Goal: Book appointment/travel/reservation

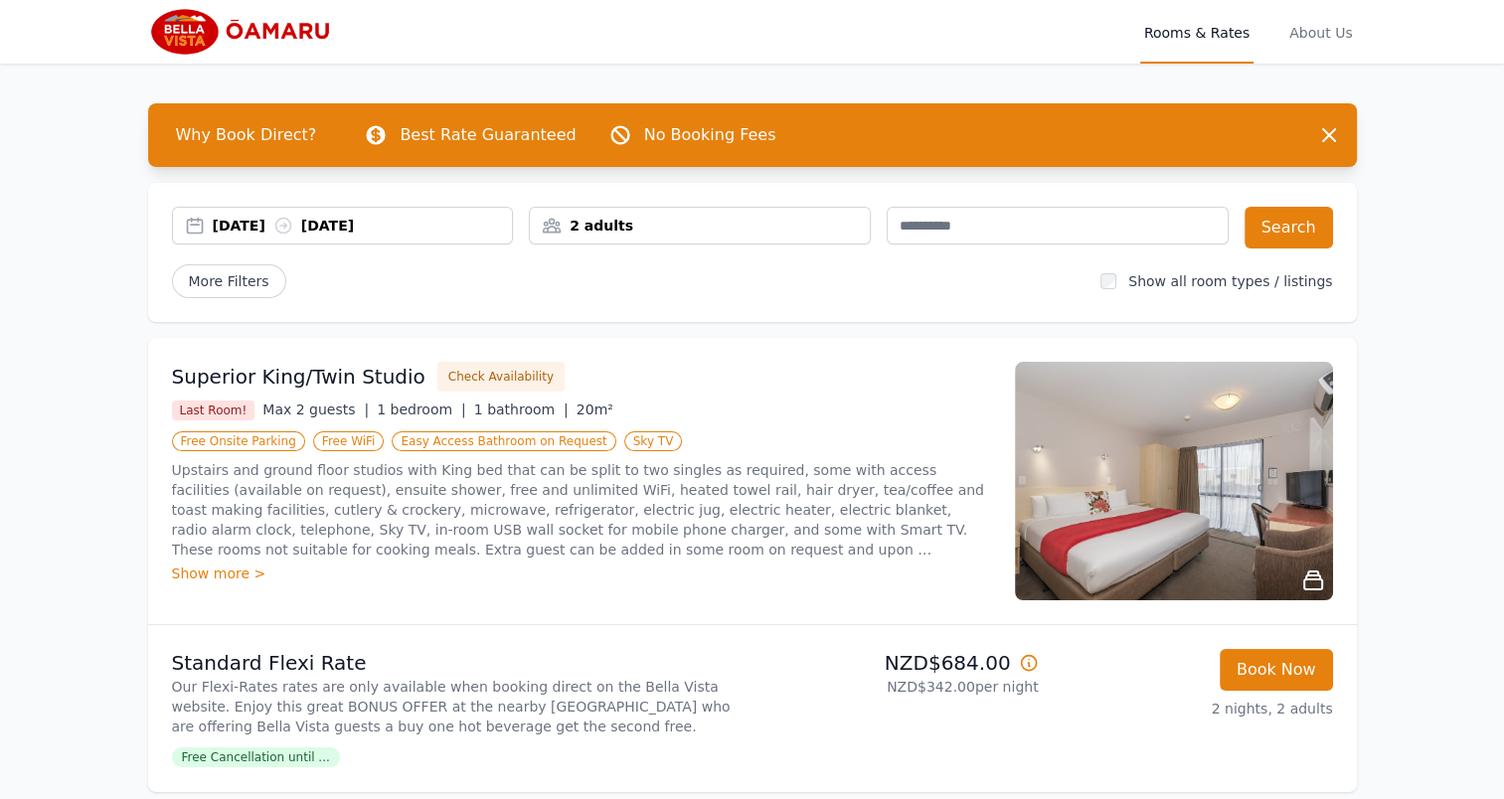
click at [667, 228] on div "2 adults" at bounding box center [700, 226] width 340 height 20
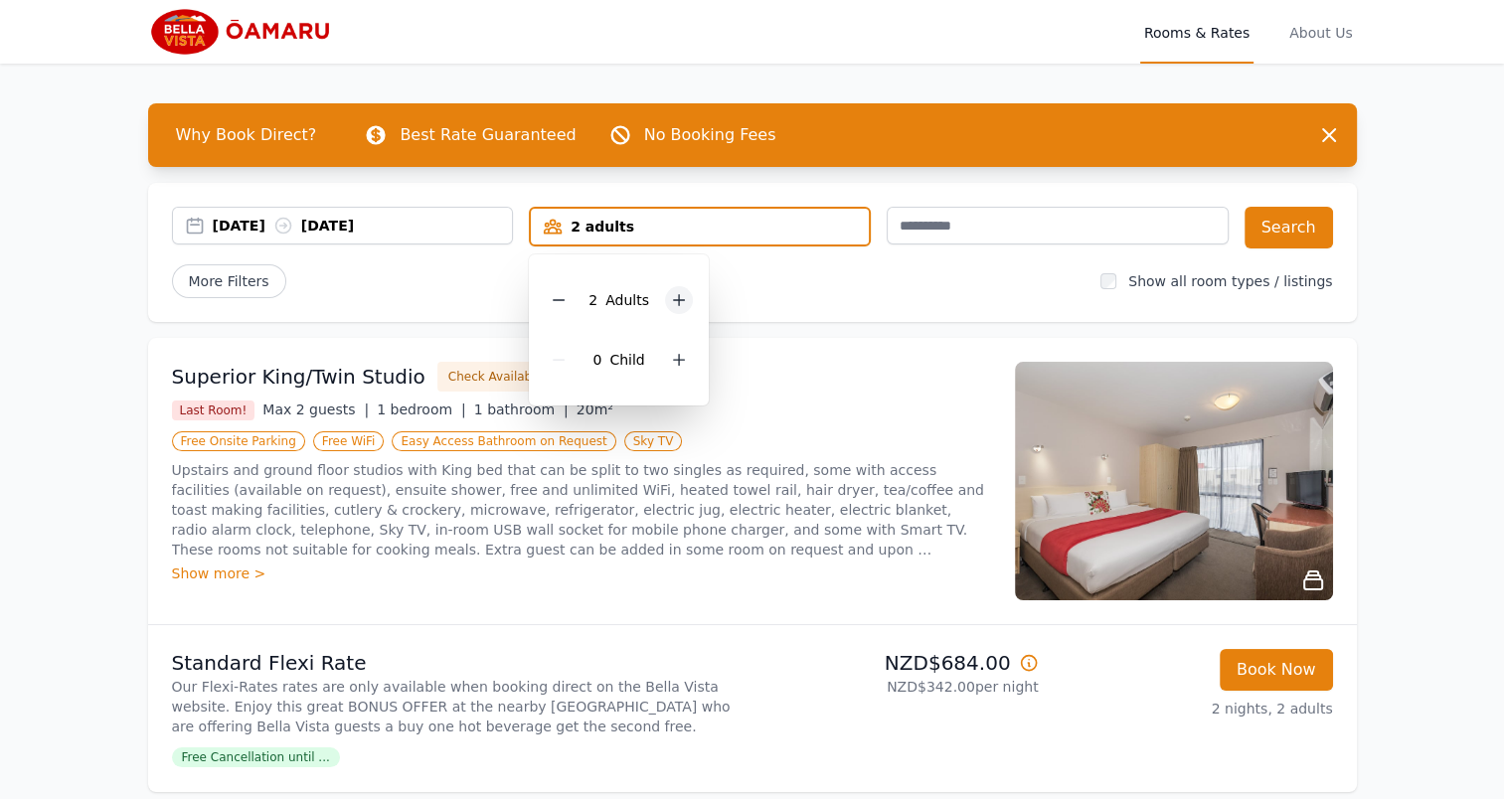
click at [678, 308] on div at bounding box center [679, 300] width 28 height 28
click at [1305, 224] on button "Search" at bounding box center [1289, 228] width 88 height 42
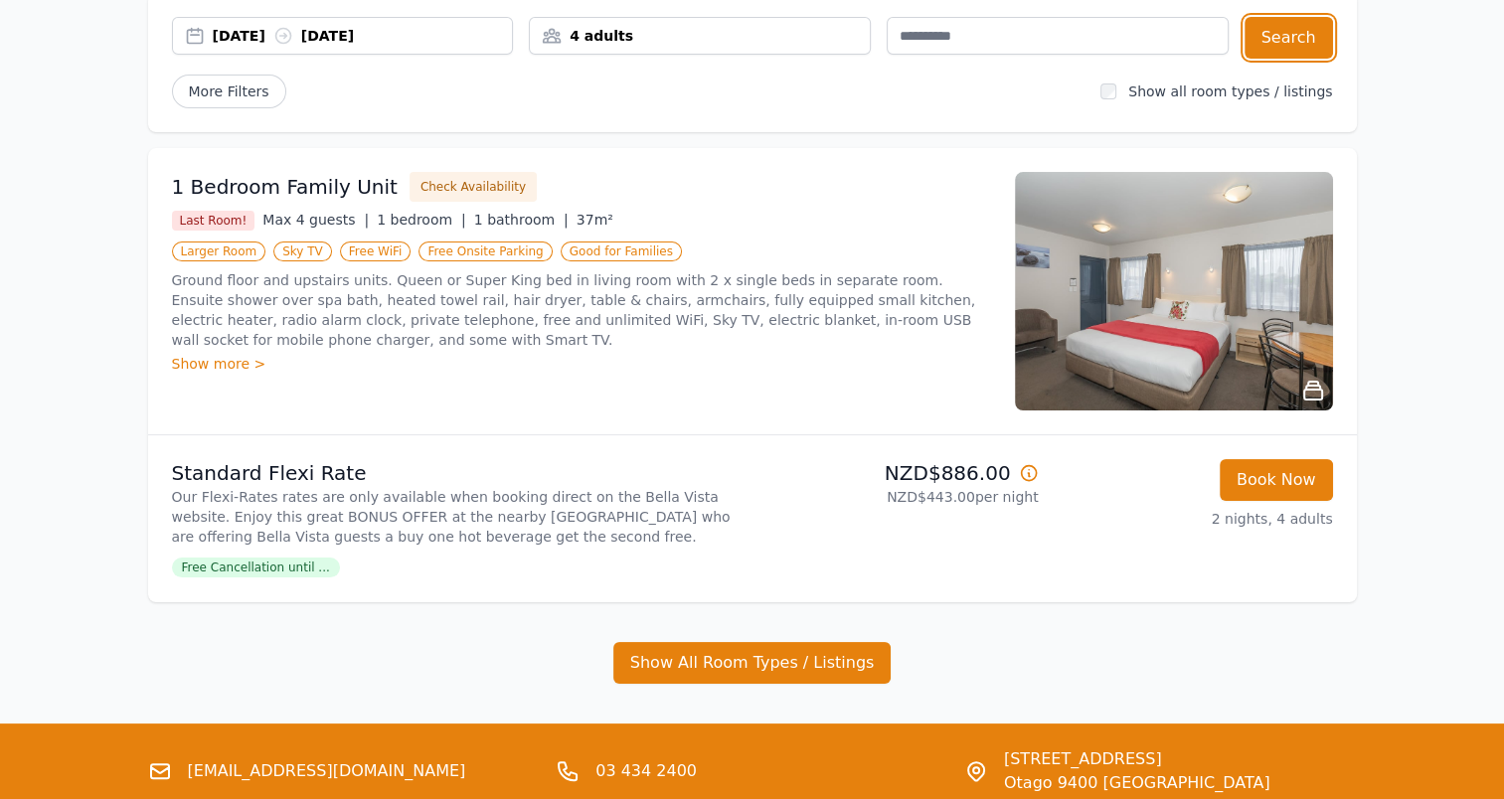
scroll to position [199, 0]
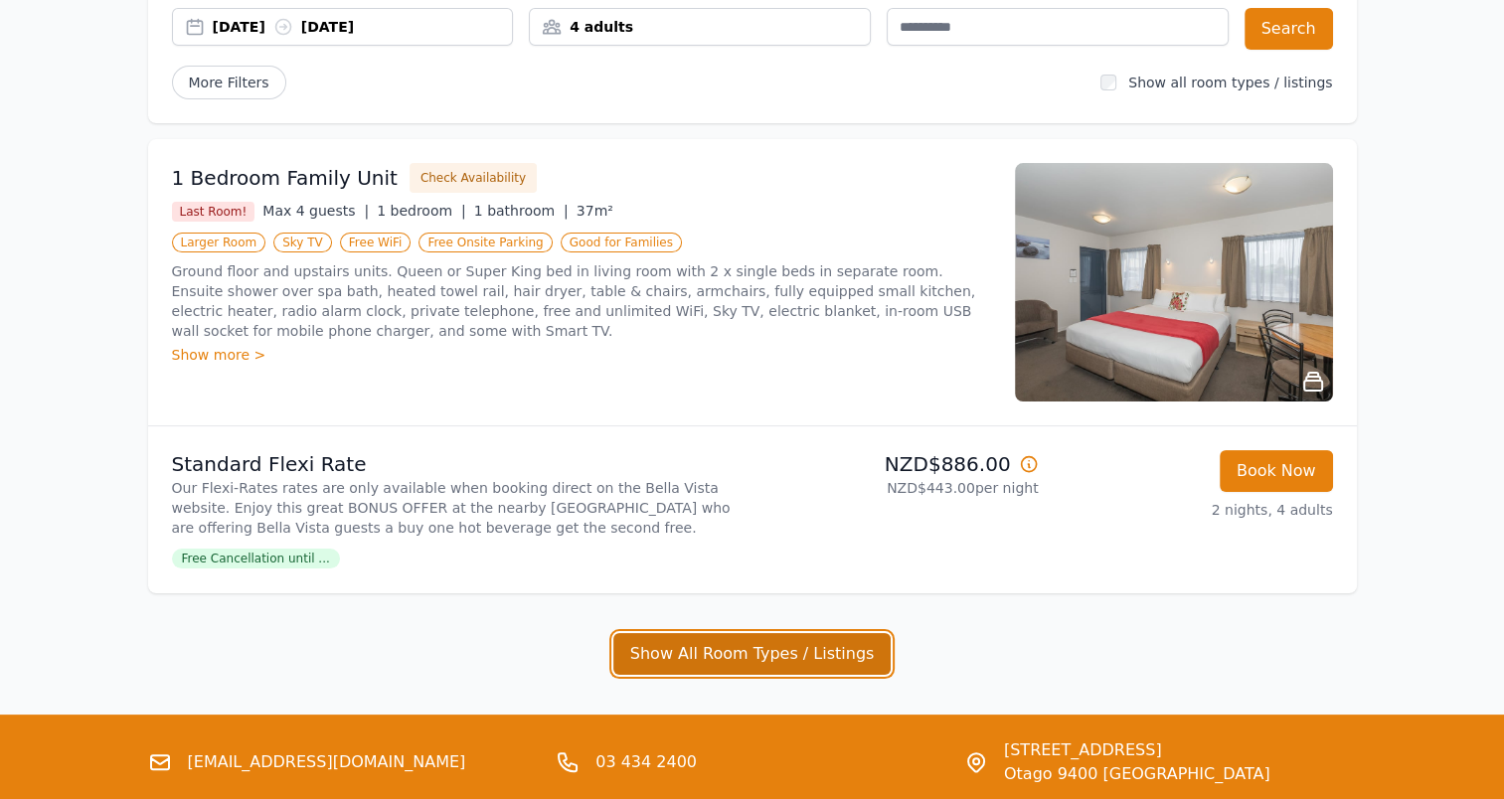
click at [713, 652] on button "Show All Room Types / Listings" at bounding box center [752, 654] width 278 height 42
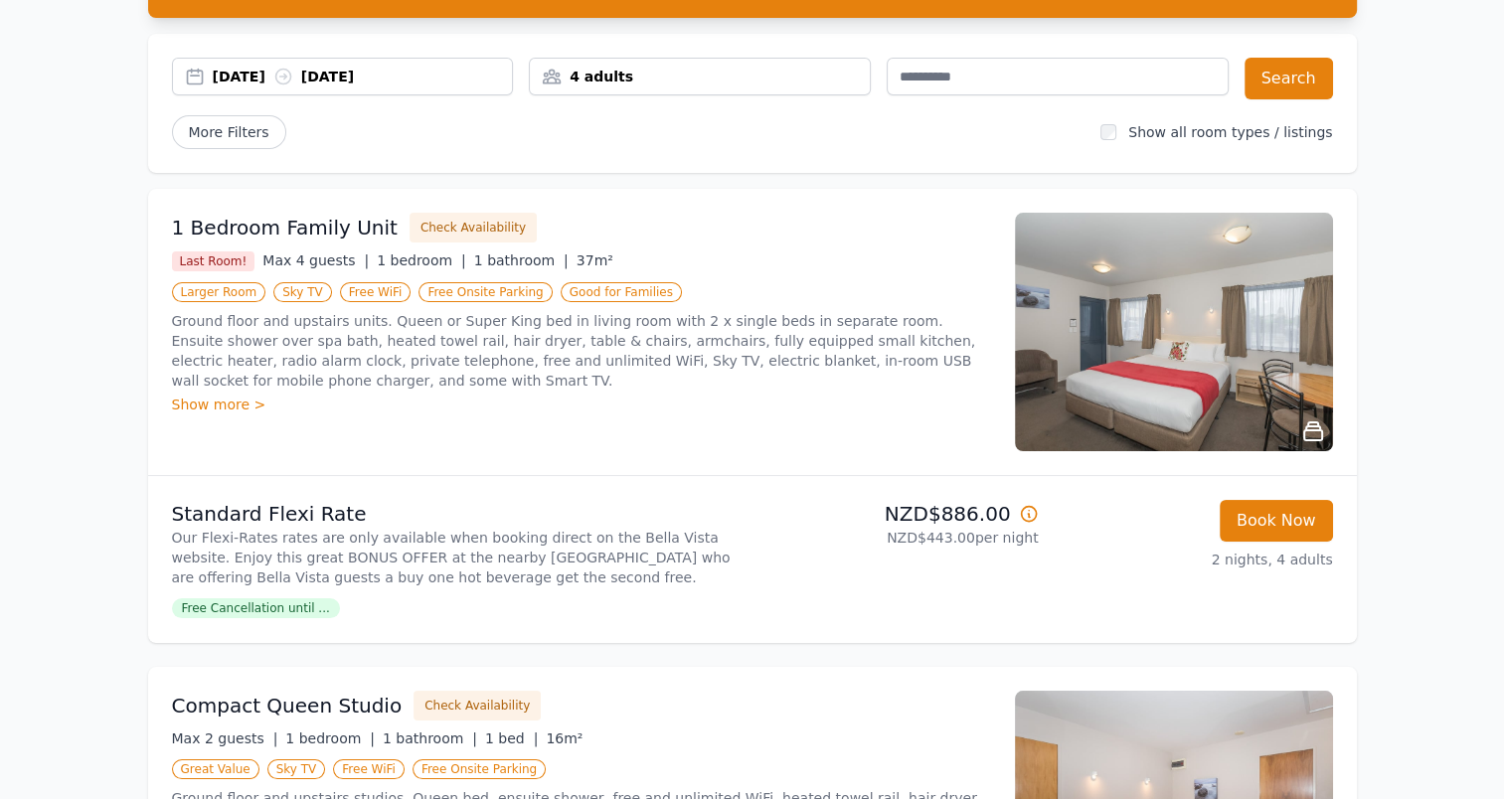
scroll to position [99, 0]
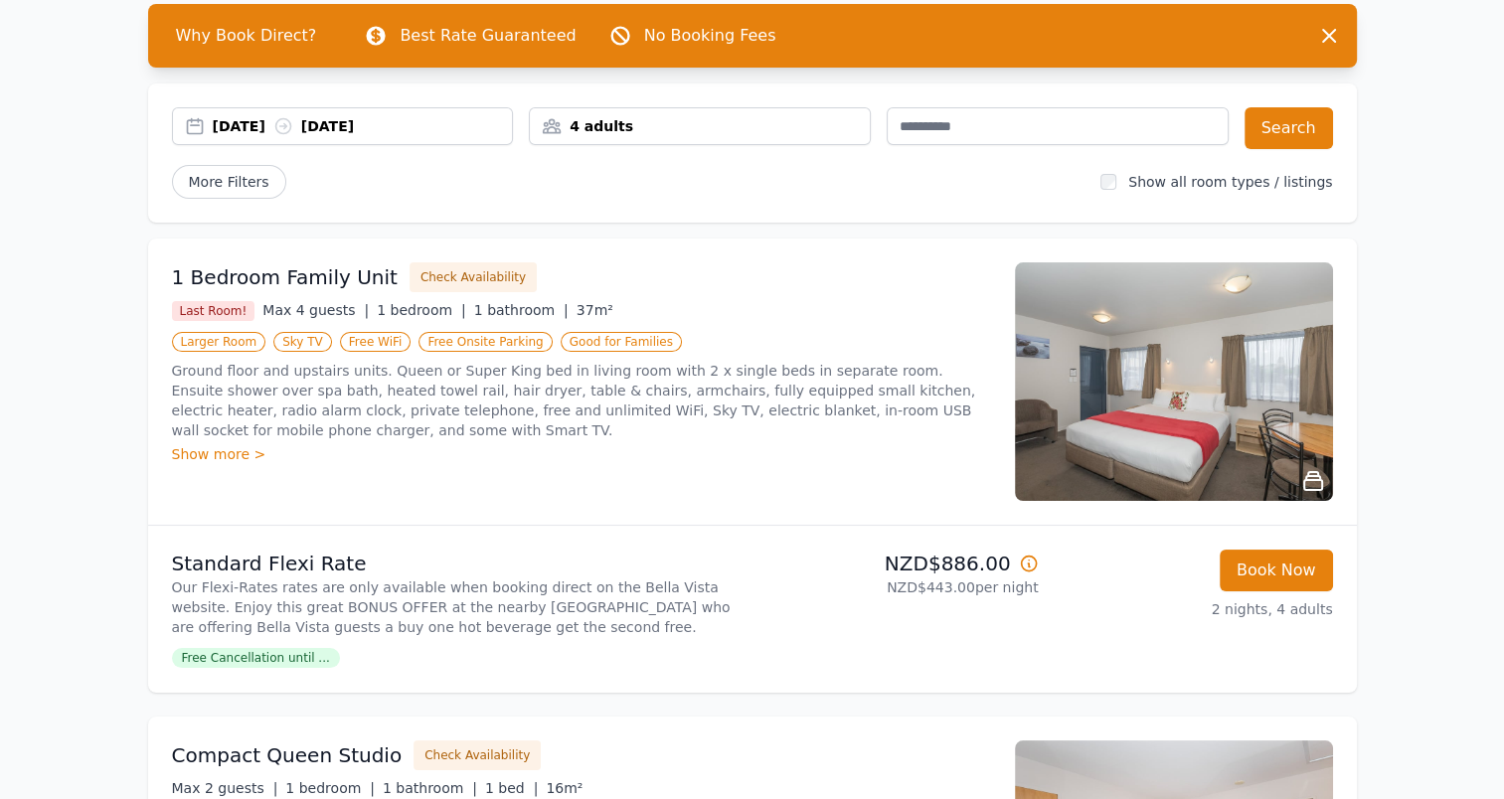
click at [732, 127] on div "4 adults" at bounding box center [700, 126] width 340 height 20
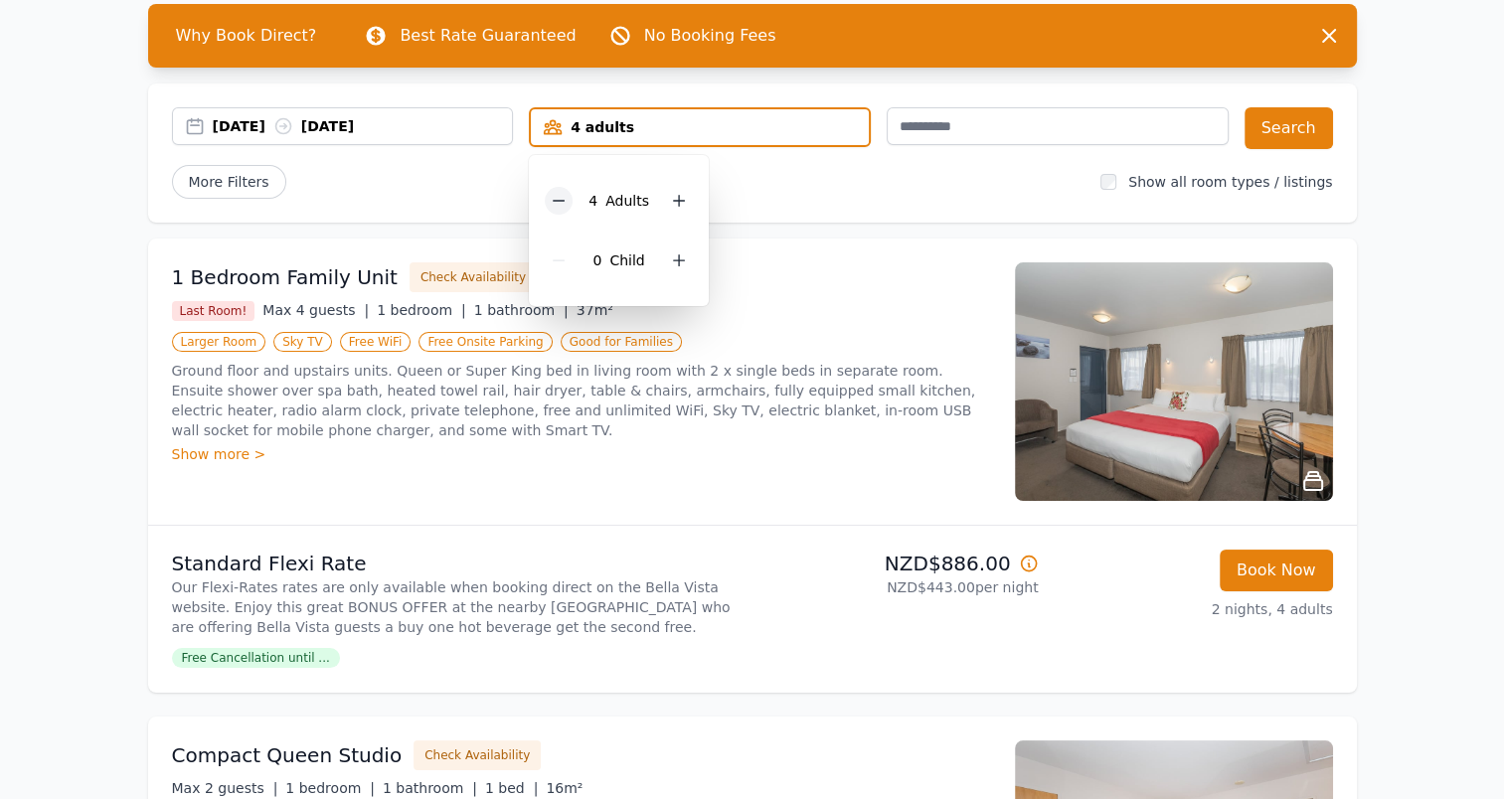
click at [558, 196] on icon at bounding box center [559, 201] width 16 height 16
click at [1295, 132] on button "Search" at bounding box center [1289, 128] width 88 height 42
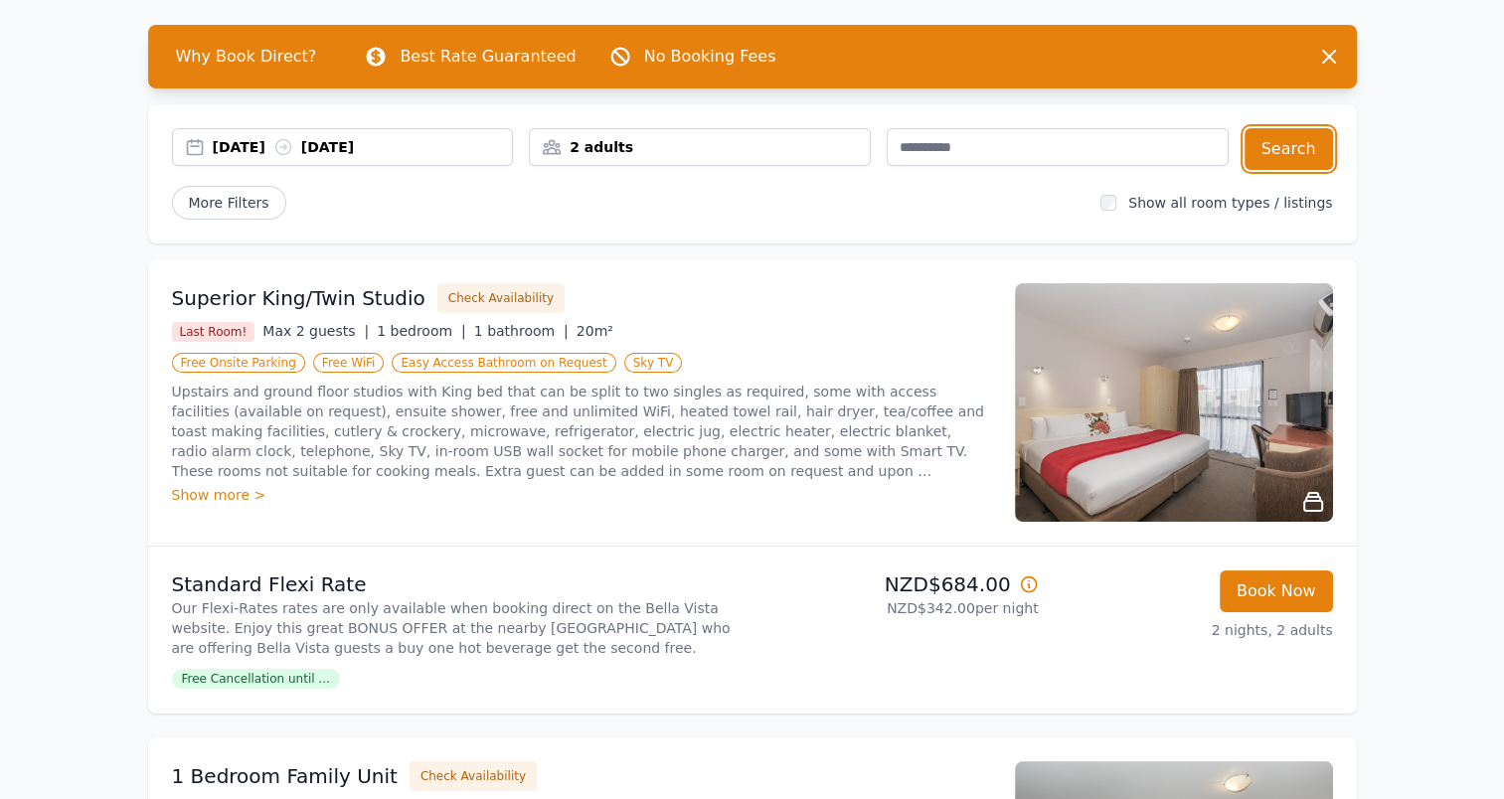
scroll to position [199, 0]
